Goal: Find specific page/section: Find specific page/section

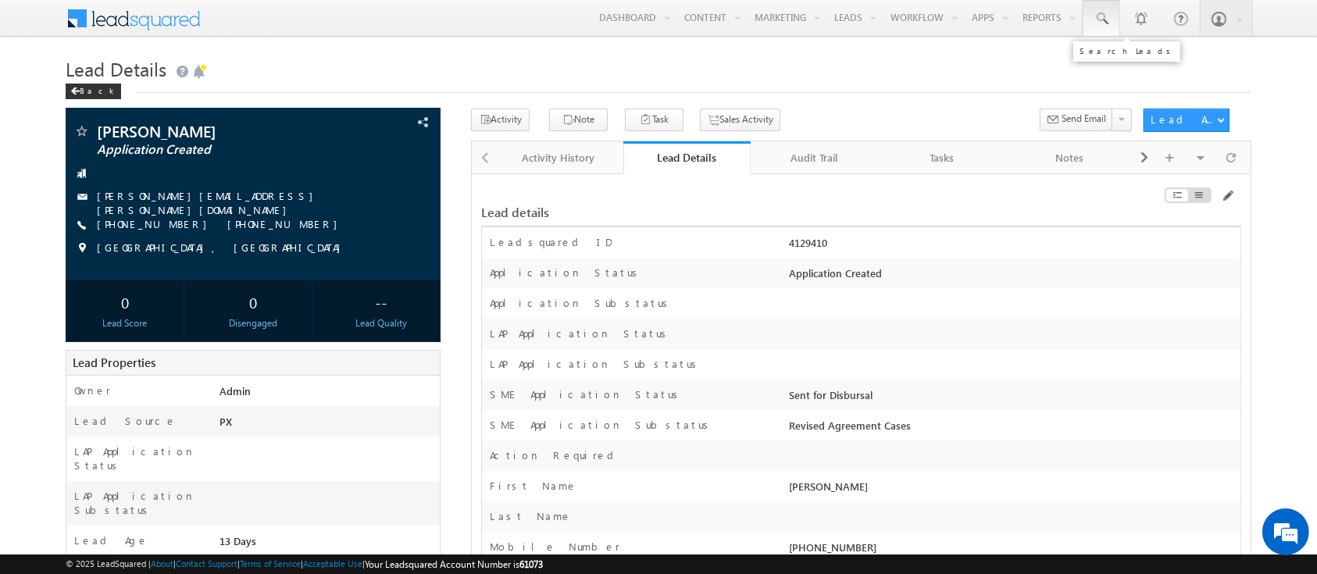
click at [1094, 16] on span at bounding box center [1102, 19] width 16 height 16
paste input "SME0000932"
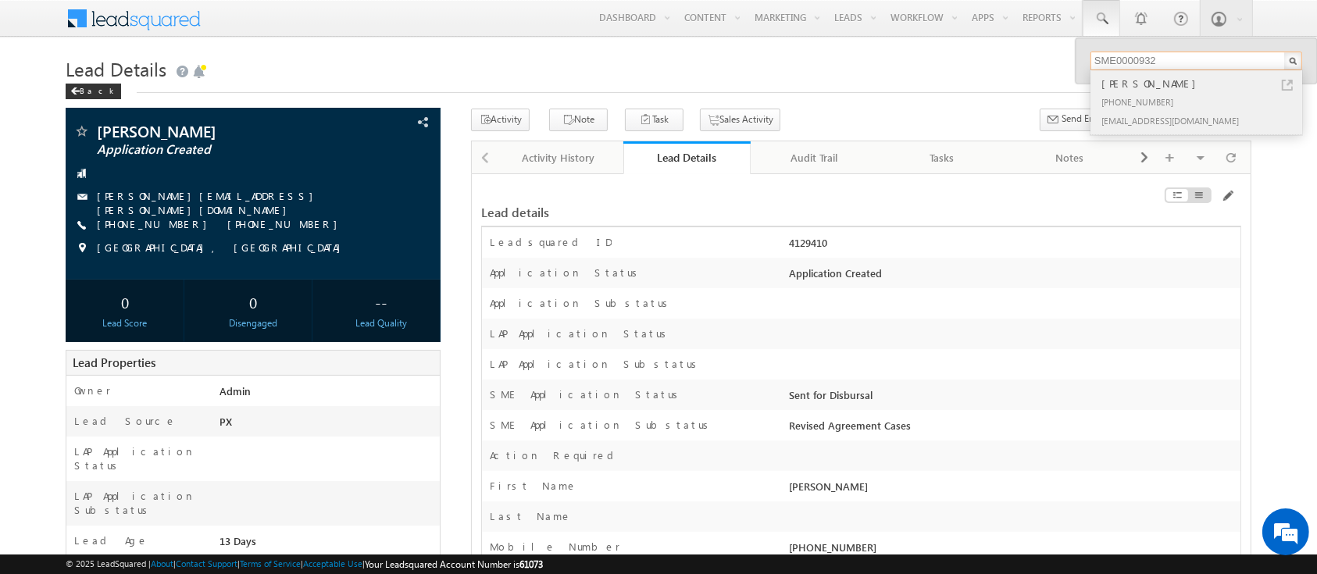
type input "SME0000932"
click at [1192, 109] on div "+91-6000006691" at bounding box center [1202, 101] width 209 height 19
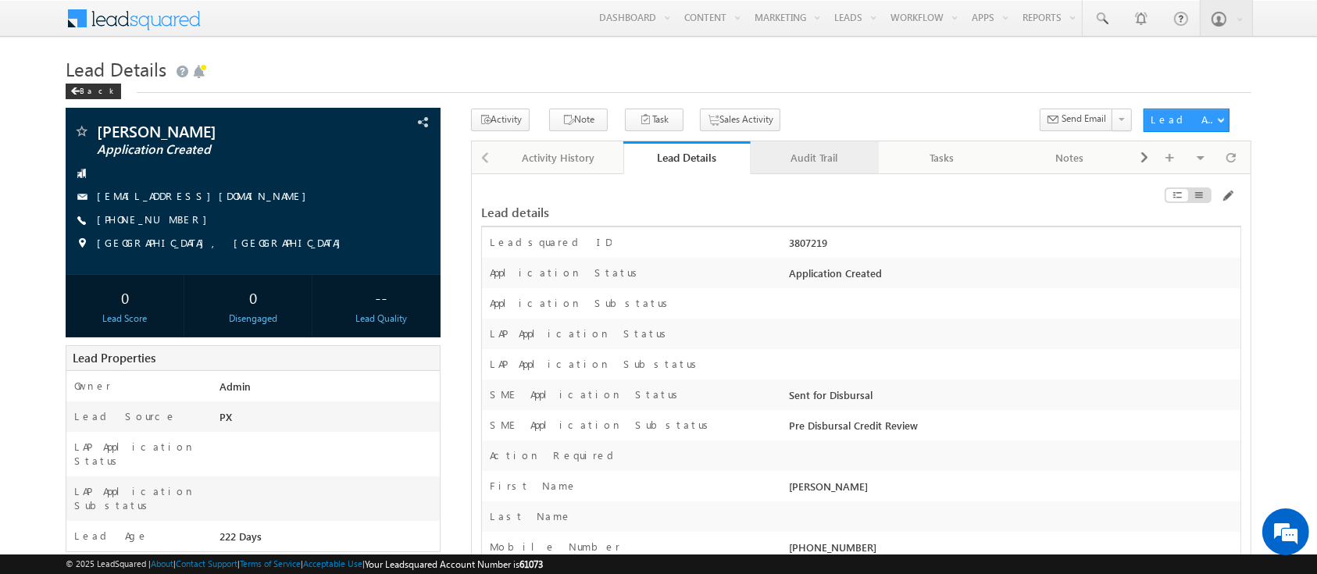
click at [818, 154] on div "Audit Trail" at bounding box center [814, 157] width 102 height 19
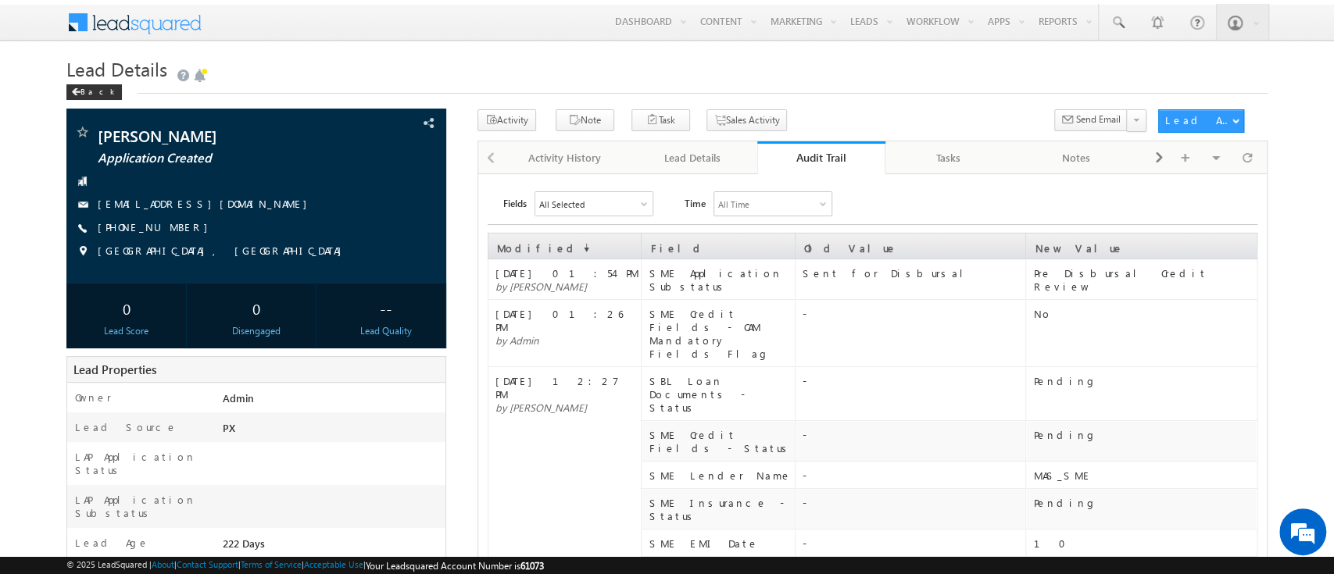
click at [819, 154] on div "Audit Trail" at bounding box center [821, 157] width 105 height 15
click at [833, 162] on div "Audit Trail" at bounding box center [821, 157] width 105 height 15
click at [838, 151] on div "Audit Trail" at bounding box center [821, 157] width 105 height 15
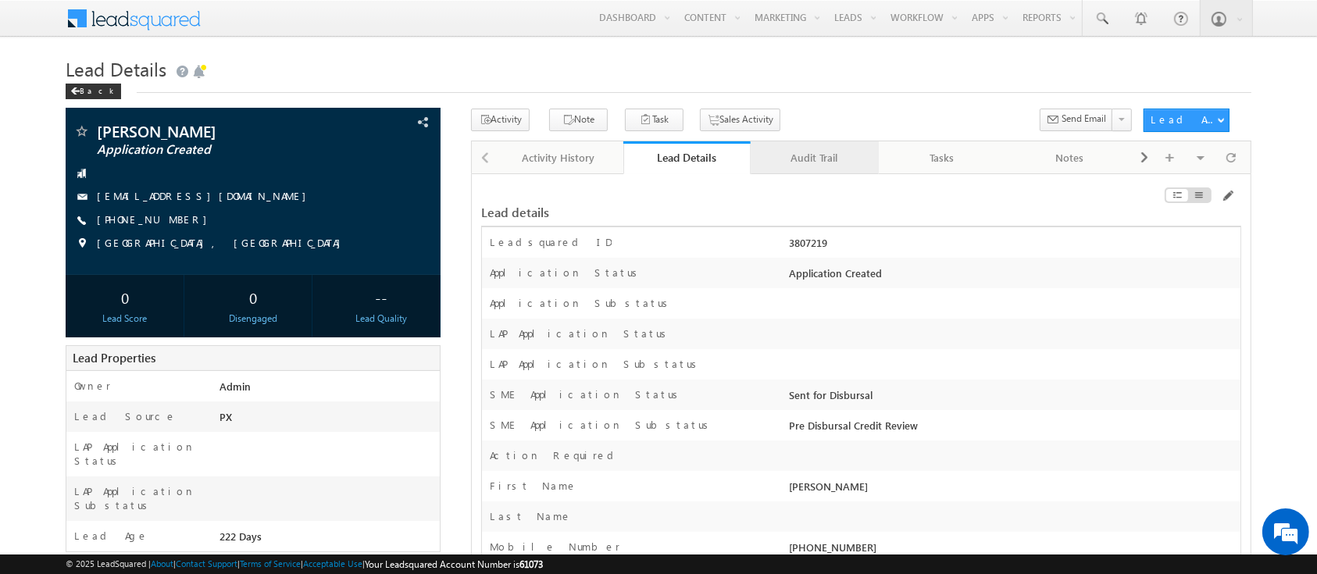
click at [831, 163] on div "Audit Trail" at bounding box center [814, 157] width 102 height 19
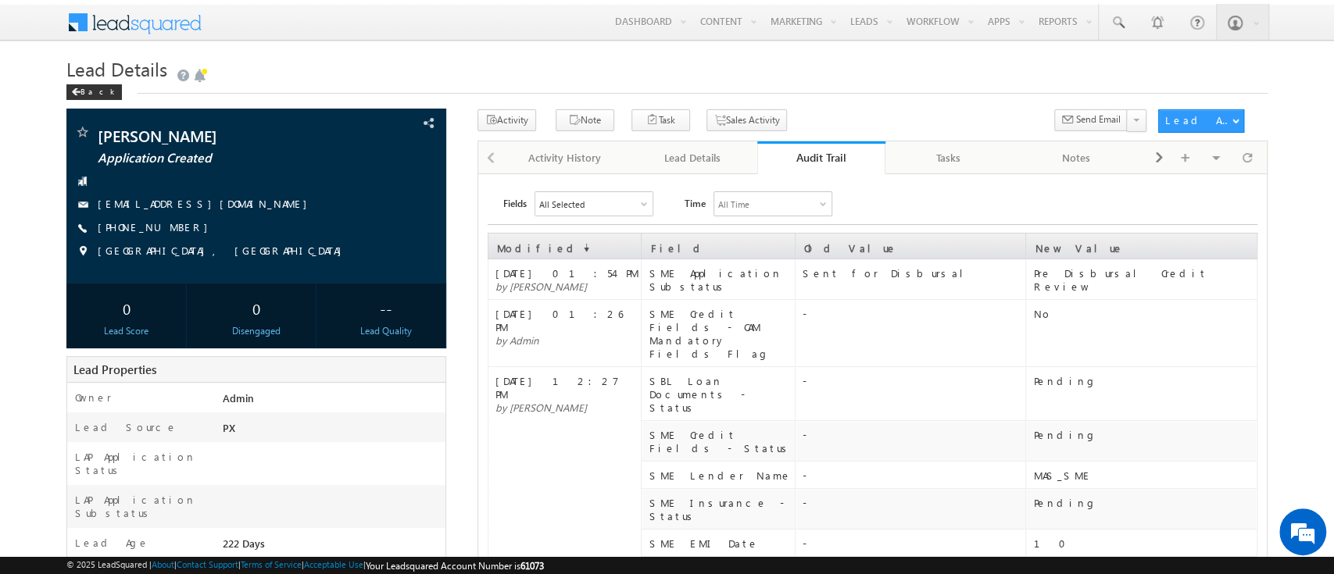
click at [833, 156] on div "Audit Trail" at bounding box center [821, 157] width 105 height 15
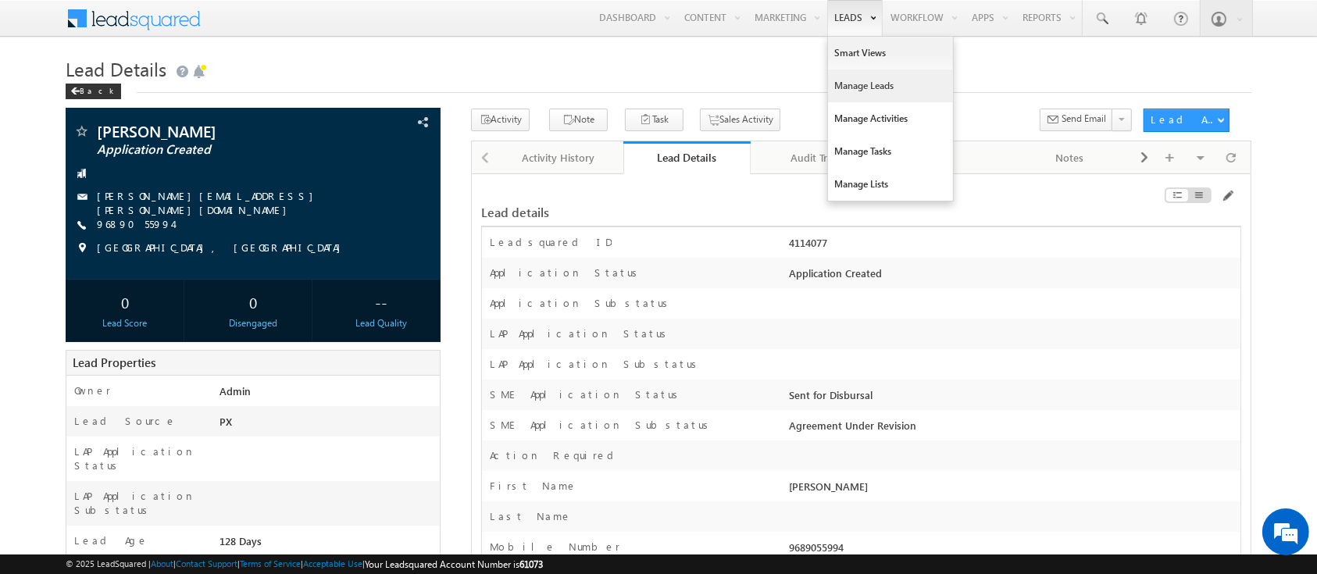
click at [863, 84] on link "Manage Leads" at bounding box center [890, 86] width 125 height 33
